Goal: Navigation & Orientation: Find specific page/section

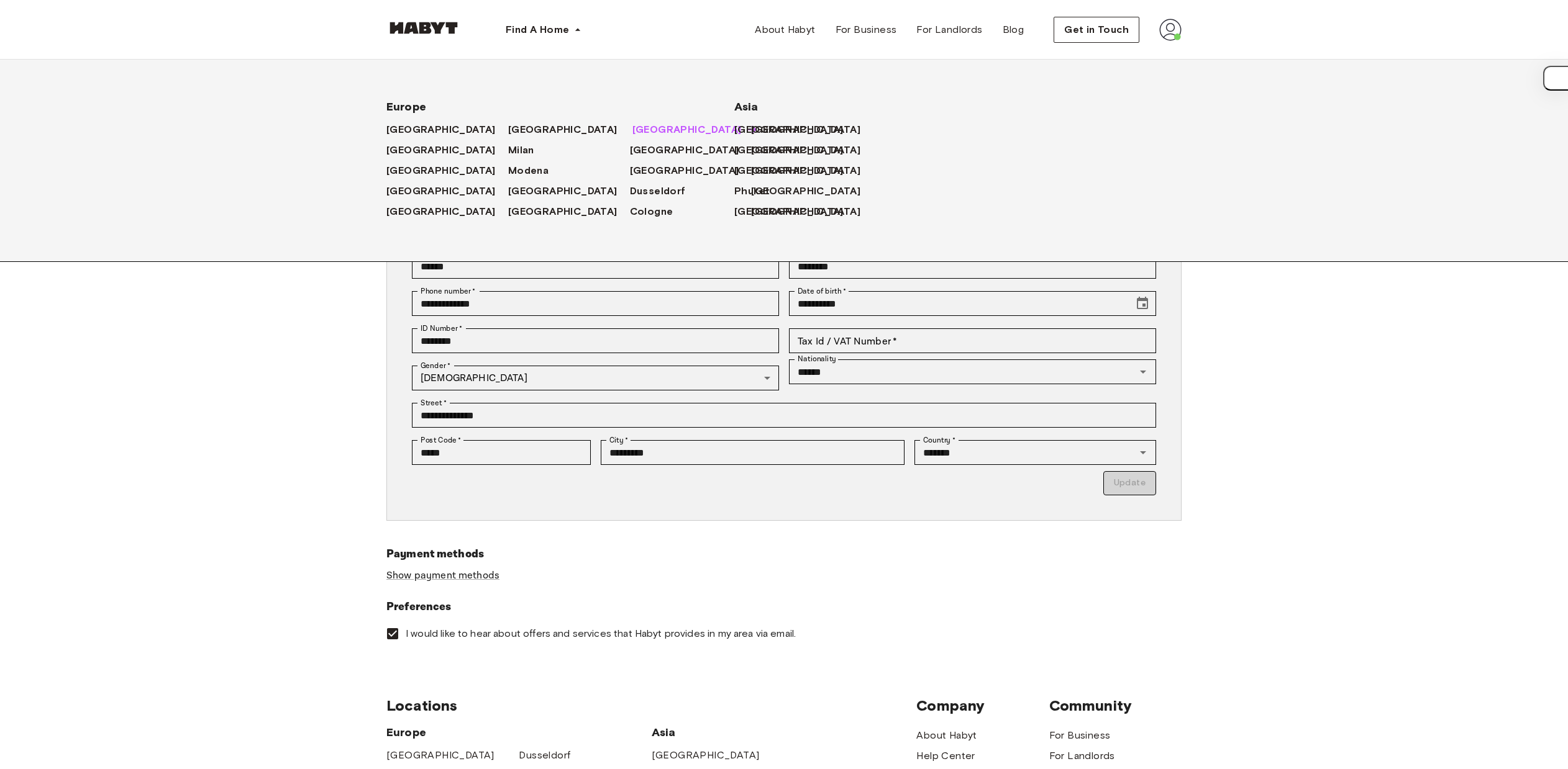
drag, startPoint x: 582, startPoint y: 130, endPoint x: 575, endPoint y: 128, distance: 7.3
click at [749, 130] on icon at bounding box center [753, 130] width 8 height 8
